Goal: Information Seeking & Learning: Learn about a topic

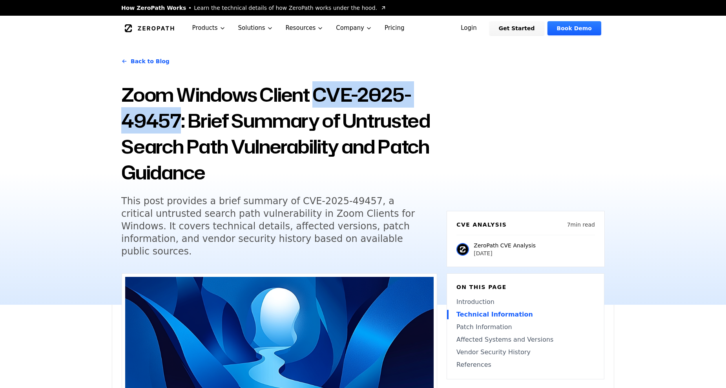
drag, startPoint x: 316, startPoint y: 95, endPoint x: 177, endPoint y: 122, distance: 141.5
click at [177, 122] on h1 "Zoom Windows Client CVE-2025-49457: Brief Summary of Untrusted Search Path Vuln…" at bounding box center [279, 134] width 316 height 104
drag, startPoint x: 177, startPoint y: 122, endPoint x: 156, endPoint y: 120, distance: 20.5
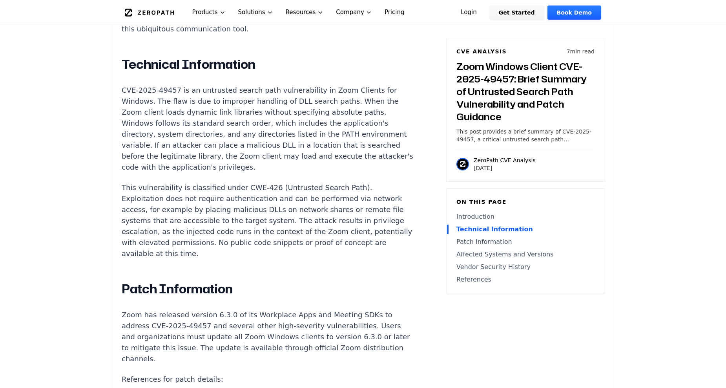
scroll to position [667, 0]
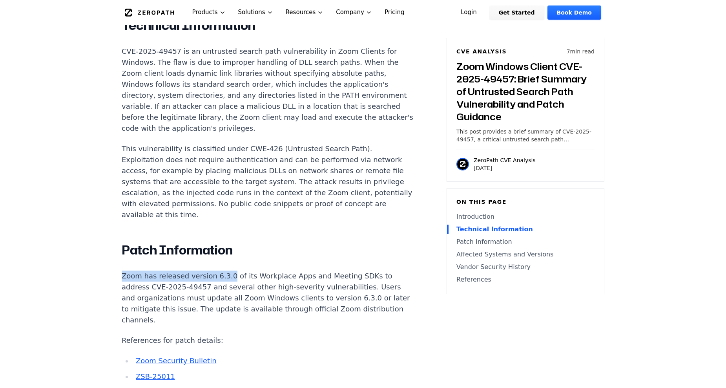
drag, startPoint x: 221, startPoint y: 255, endPoint x: 120, endPoint y: 256, distance: 101.2
click at [120, 256] on div "Experimental AI-Generated Content This CVE analysis is an experimental publicat…" at bounding box center [362, 254] width 501 height 1296
click at [209, 270] on p "Zoom has released version 6.3.0 of its Workplace Apps and Meeting SDKs to addre…" at bounding box center [268, 297] width 292 height 55
drag, startPoint x: 206, startPoint y: 255, endPoint x: 220, endPoint y: 255, distance: 13.7
click at [220, 270] on p "Zoom has released version 6.3.0 of its Workplace Apps and Meeting SDKs to addre…" at bounding box center [268, 297] width 292 height 55
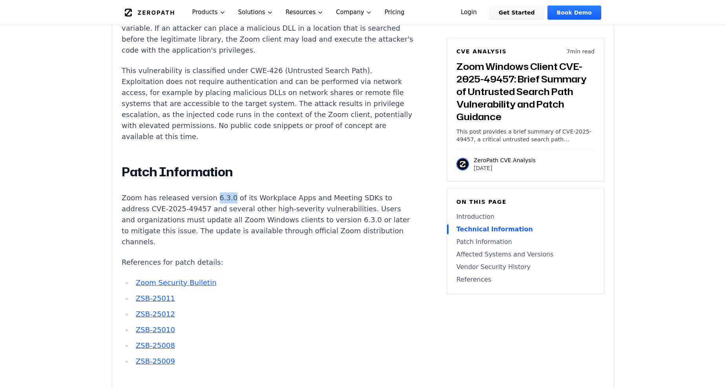
scroll to position [745, 0]
copy p "6.3.0"
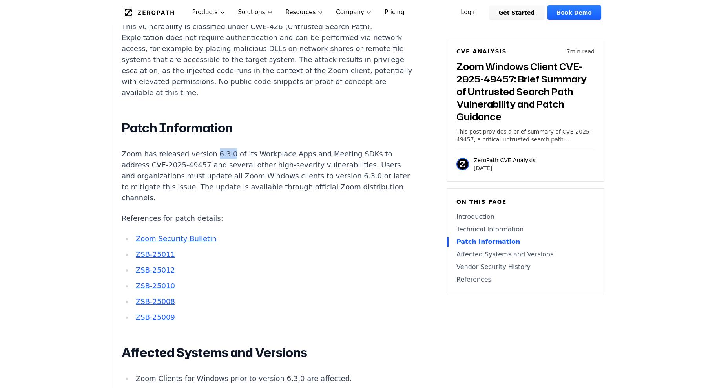
scroll to position [981, 0]
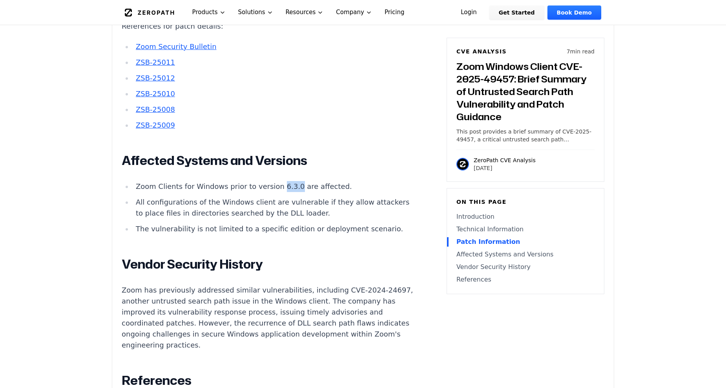
drag, startPoint x: 269, startPoint y: 165, endPoint x: 284, endPoint y: 167, distance: 14.6
click at [284, 181] on li "Zoom Clients for Windows prior to version 6.3.0 are affected." at bounding box center [273, 186] width 281 height 11
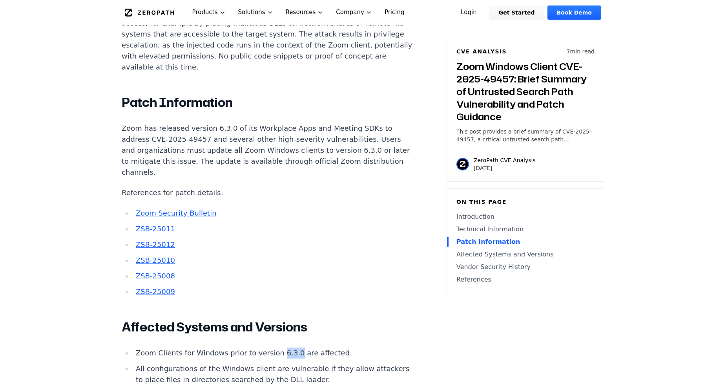
scroll to position [902, 0]
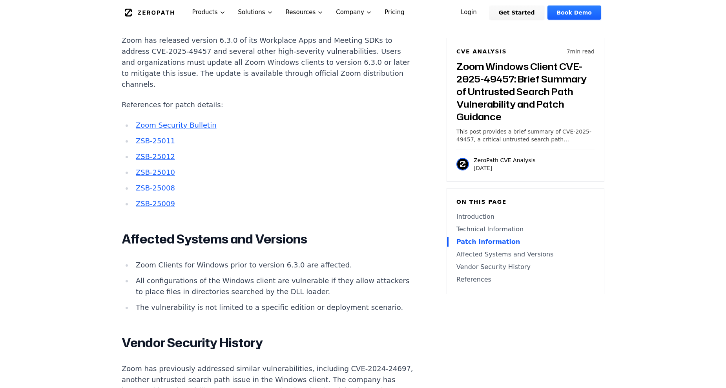
click at [272, 275] on li "All configurations of the Windows client are vulnerable if they allow attackers…" at bounding box center [273, 286] width 281 height 22
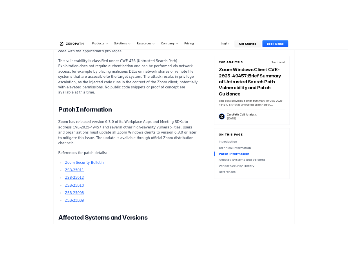
scroll to position [784, 0]
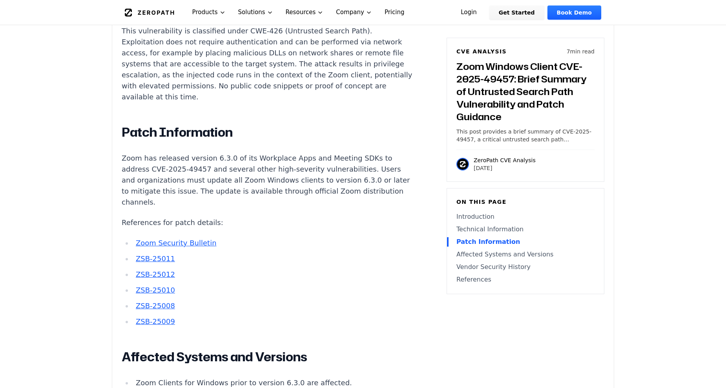
click at [207, 153] on p "Zoom has released version 6.3.0 of its Workplace Apps and Meeting SDKs to addre…" at bounding box center [268, 180] width 292 height 55
drag, startPoint x: 207, startPoint y: 137, endPoint x: 217, endPoint y: 136, distance: 9.5
click at [217, 153] on p "Zoom has released version 6.3.0 of its Workplace Apps and Meeting SDKs to addre…" at bounding box center [268, 180] width 292 height 55
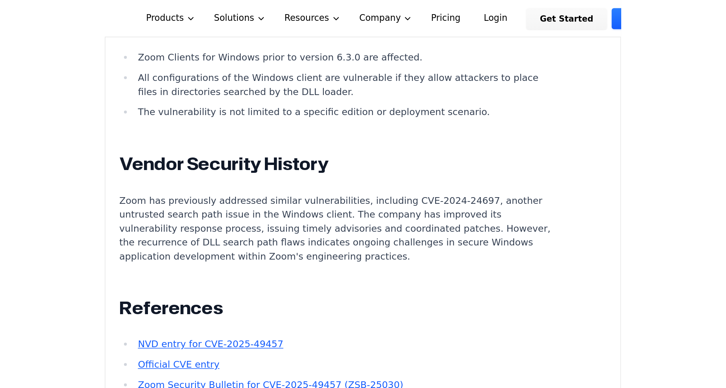
scroll to position [1098, 0]
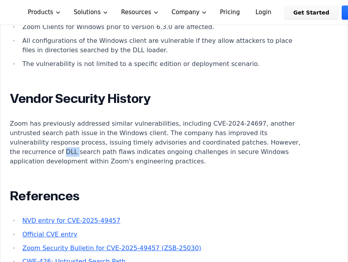
drag, startPoint x: 87, startPoint y: 142, endPoint x: 98, endPoint y: 142, distance: 11.4
click at [98, 142] on p "Zoom has previously addressed similar vulnerabilities, including CVE-2024-24697…" at bounding box center [156, 142] width 292 height 47
